Goal: Task Accomplishment & Management: Complete application form

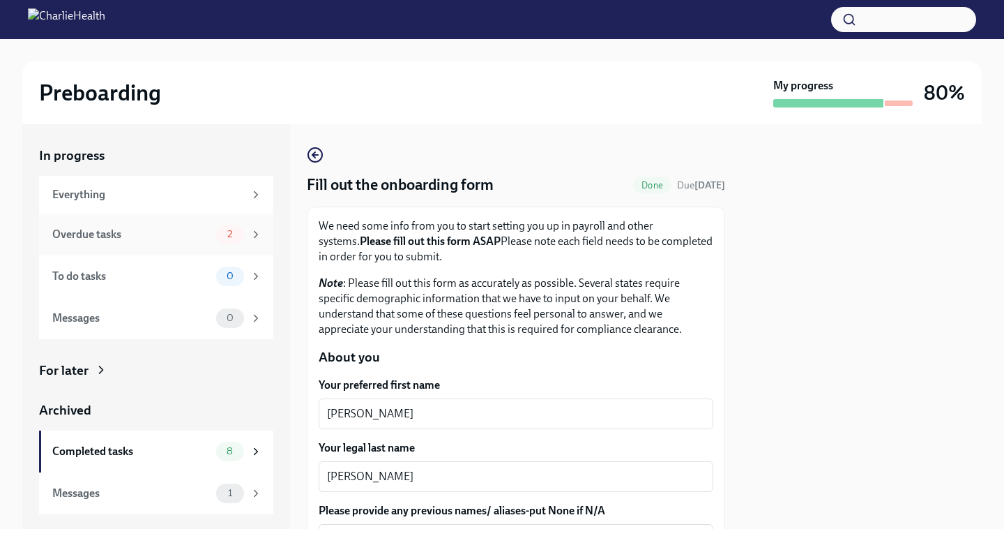
click at [171, 235] on div "Overdue tasks" at bounding box center [131, 234] width 158 height 15
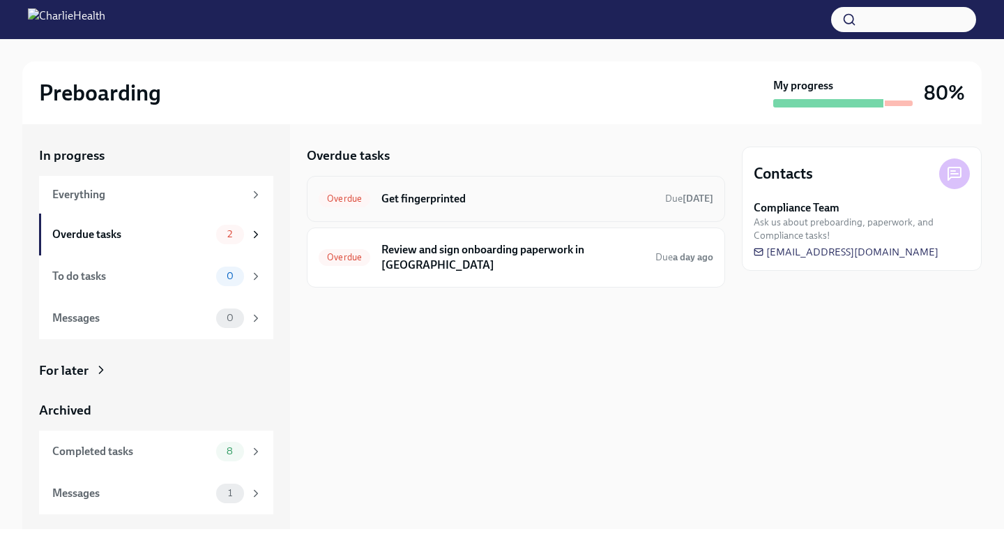
click at [527, 204] on h6 "Get fingerprinted" at bounding box center [518, 198] width 273 height 15
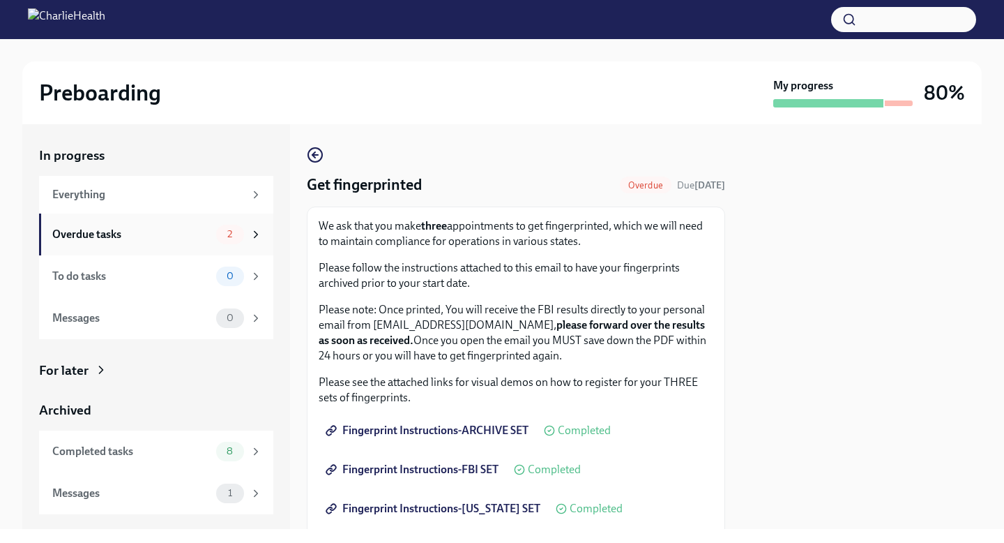
click at [178, 252] on div "Overdue tasks 2" at bounding box center [156, 234] width 234 height 42
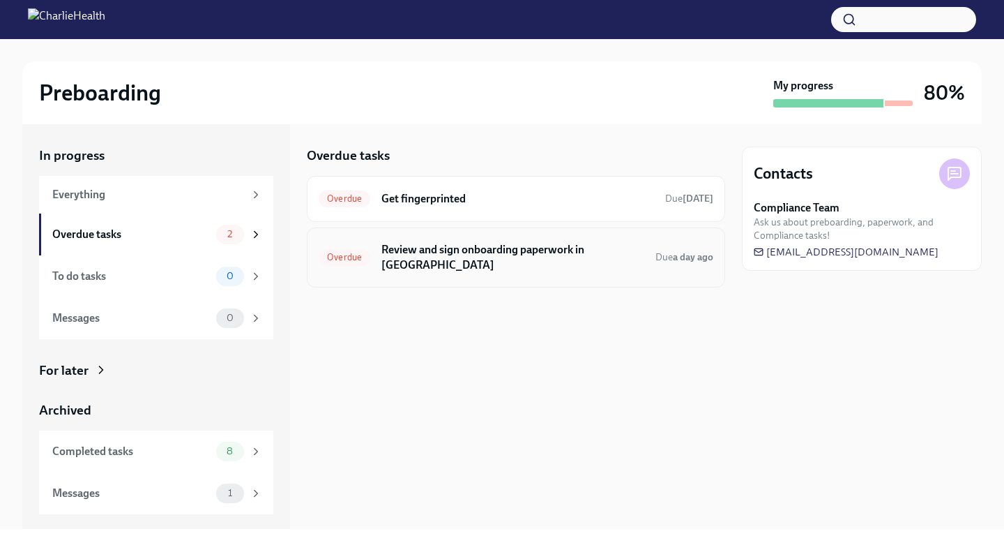
click at [463, 270] on div "Overdue Review and sign onboarding paperwork in [GEOGRAPHIC_DATA] Due a day ago" at bounding box center [516, 257] width 418 height 60
click at [474, 241] on div "Overdue Review and sign onboarding paperwork in [GEOGRAPHIC_DATA] Due a day ago" at bounding box center [516, 257] width 395 height 36
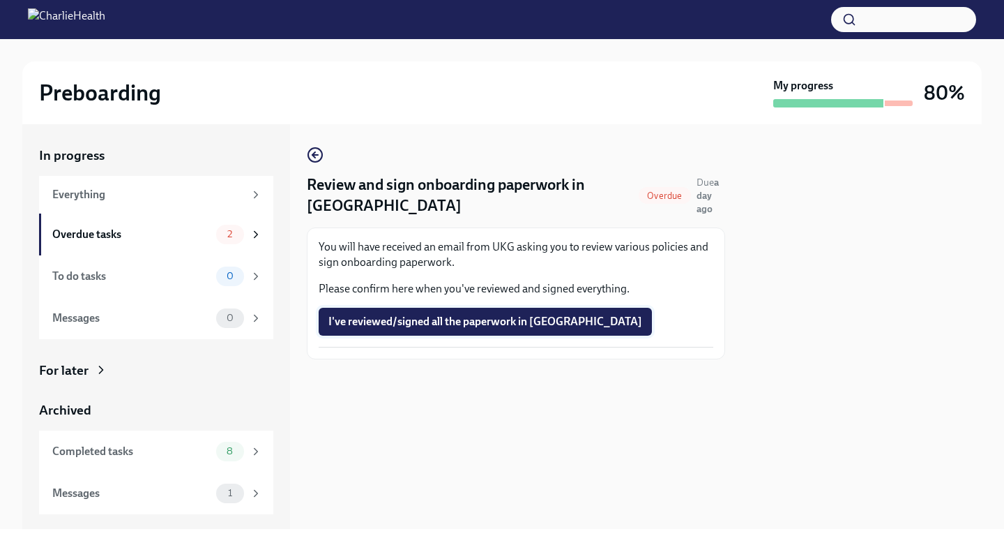
click at [410, 328] on span "I've reviewed/signed all the paperwork in [GEOGRAPHIC_DATA]" at bounding box center [486, 322] width 314 height 14
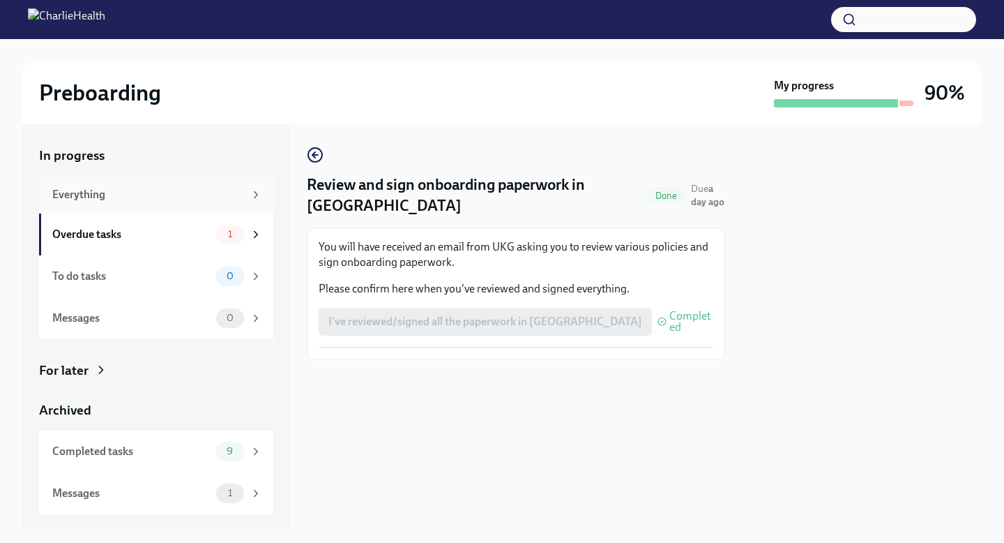
click at [132, 211] on div "Everything" at bounding box center [156, 195] width 234 height 38
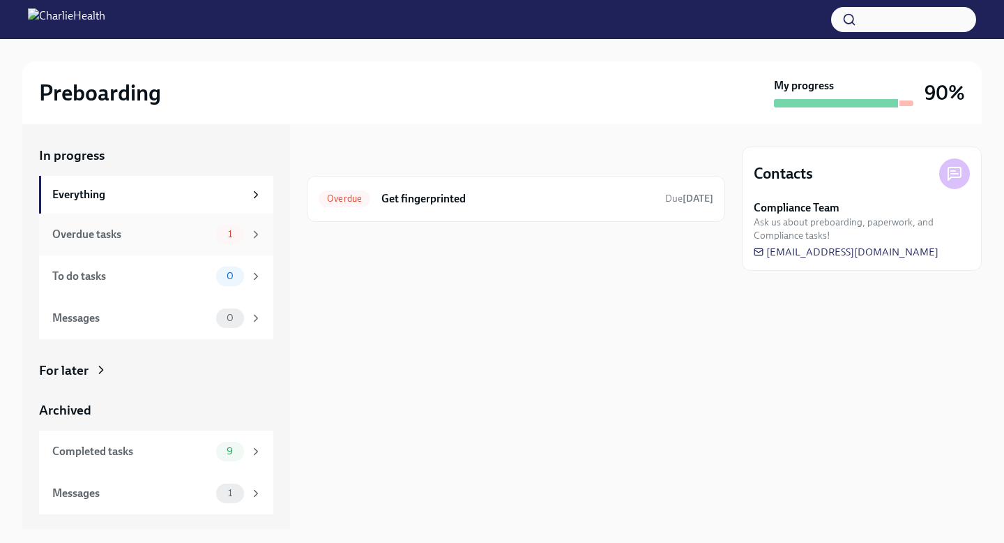
click at [128, 236] on div "Overdue tasks" at bounding box center [131, 234] width 158 height 15
click at [358, 191] on div "Overdue" at bounding box center [345, 198] width 52 height 17
